Goal: Transaction & Acquisition: Subscribe to service/newsletter

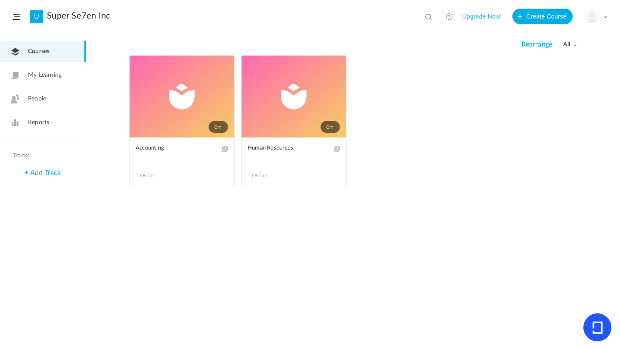
click at [485, 15] on button "Upgrade Now!" at bounding box center [482, 17] width 40 height 16
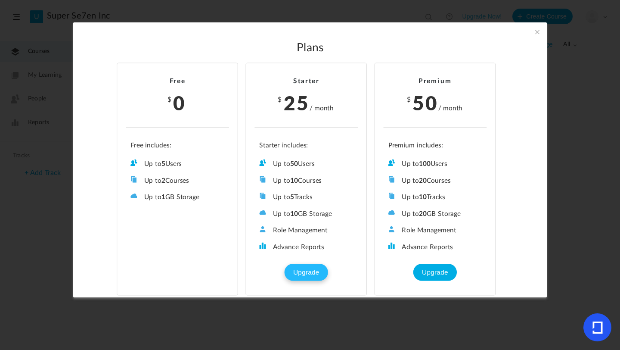
click at [311, 268] on button "Upgrade" at bounding box center [306, 272] width 43 height 17
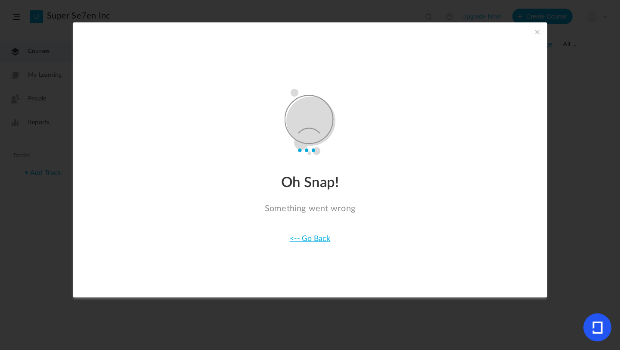
click at [316, 239] on link "<-- Go Back" at bounding box center [310, 239] width 41 height 8
click at [598, 325] on icon at bounding box center [597, 327] width 10 height 12
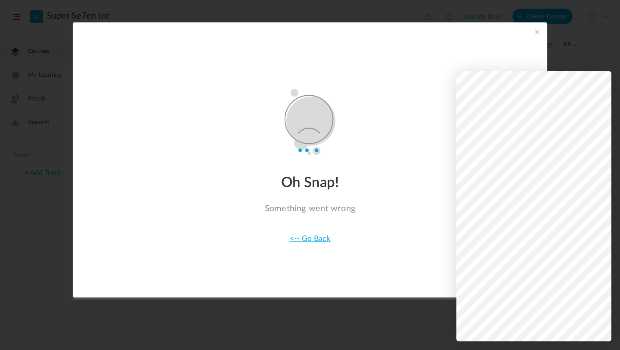
click at [536, 31] on span at bounding box center [537, 31] width 9 height 9
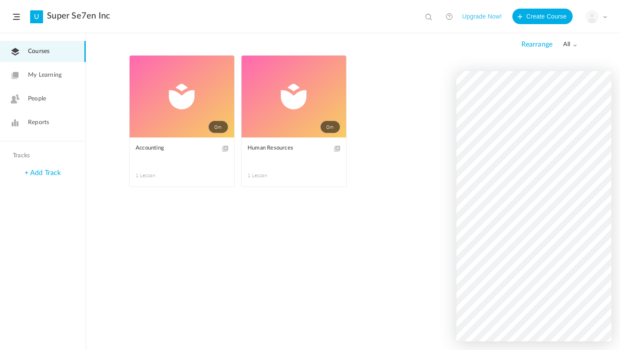
click at [492, 21] on button "Upgrade Now!" at bounding box center [482, 17] width 40 height 16
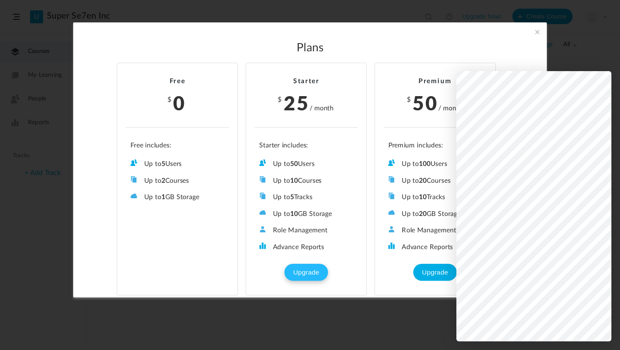
click at [308, 267] on button "Upgrade" at bounding box center [306, 272] width 43 height 17
